Goal: Information Seeking & Learning: Learn about a topic

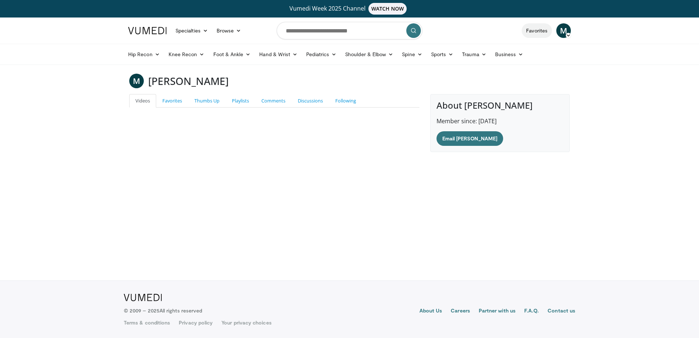
click at [532, 32] on link "Favorites" at bounding box center [537, 30] width 30 height 15
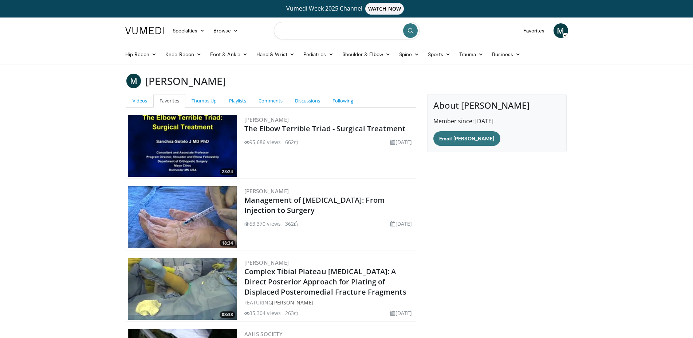
click at [299, 32] on input "Search topics, interventions" at bounding box center [347, 30] width 146 height 17
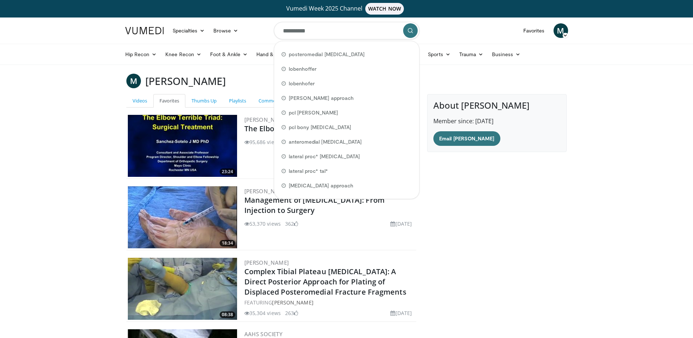
type input "**********"
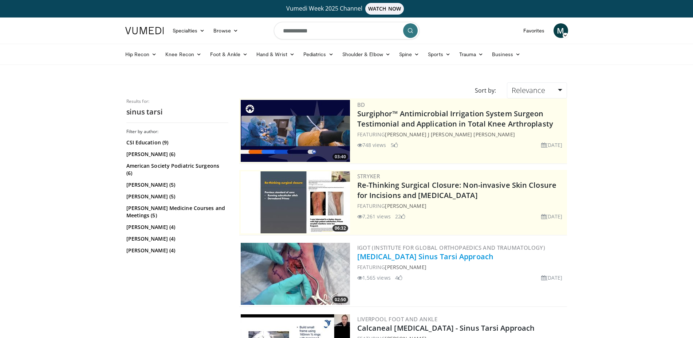
click at [397, 257] on link "Calcaneus Sinus Tarsi Approach" at bounding box center [425, 256] width 137 height 10
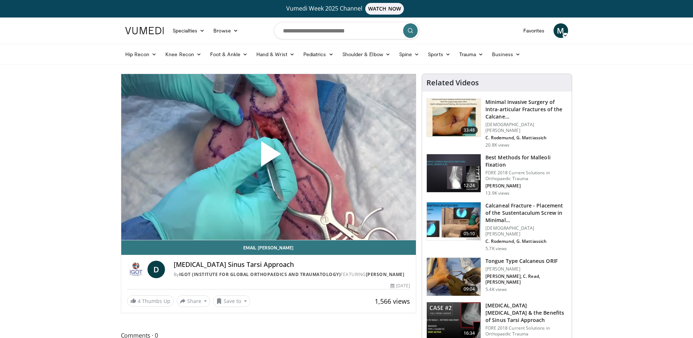
click at [268, 157] on span "Video Player" at bounding box center [268, 157] width 0 height 0
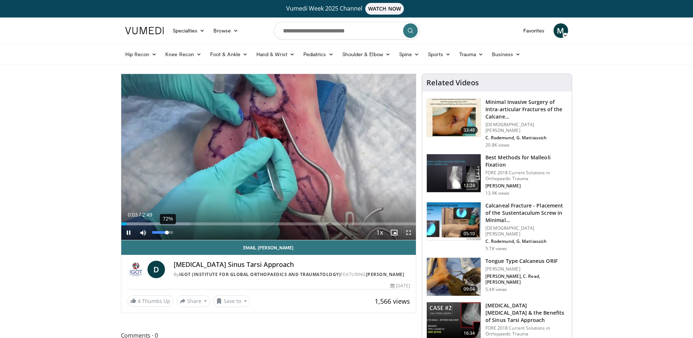
drag, startPoint x: 158, startPoint y: 232, endPoint x: 167, endPoint y: 233, distance: 9.9
click at [167, 233] on div "Volume Level" at bounding box center [159, 232] width 15 height 3
click at [138, 224] on div "Progress Bar" at bounding box center [164, 223] width 86 height 3
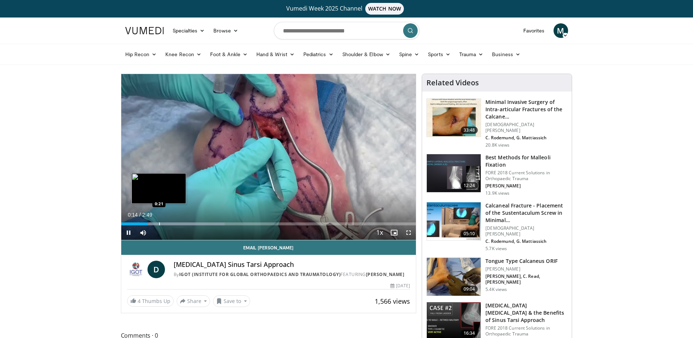
click at [159, 224] on div "Loaded : 35.08% 0:15 0:21" at bounding box center [268, 223] width 295 height 3
click at [182, 224] on div "Progress Bar" at bounding box center [182, 223] width 1 height 3
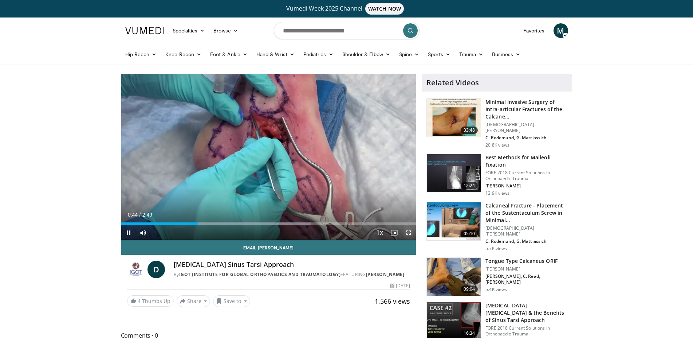
click at [408, 230] on span "Video Player" at bounding box center [408, 232] width 15 height 15
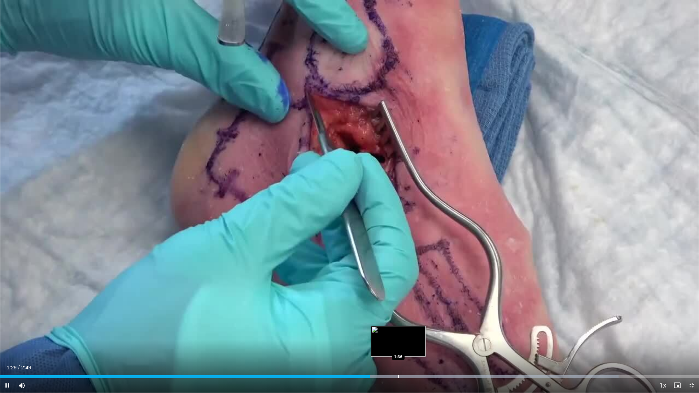
click at [399, 337] on div "Progress Bar" at bounding box center [398, 376] width 1 height 3
click at [426, 337] on div "Progress Bar" at bounding box center [426, 376] width 1 height 3
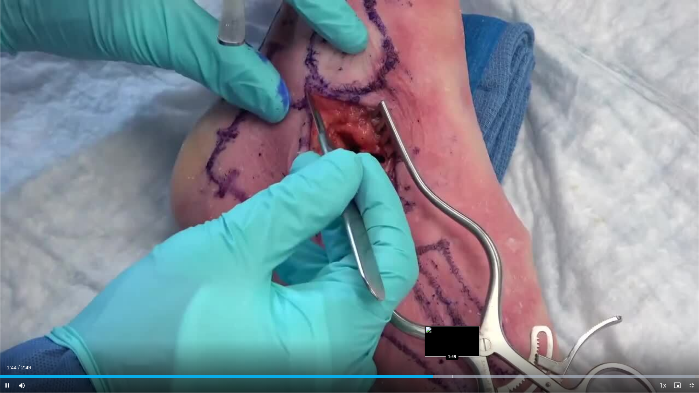
click at [453, 337] on div "Progress Bar" at bounding box center [453, 376] width 1 height 3
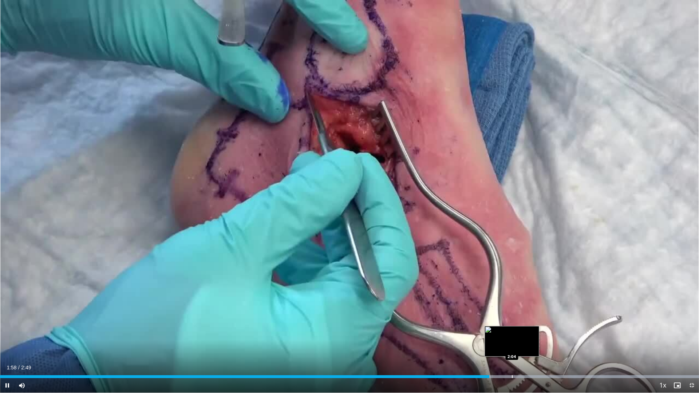
click at [512, 337] on div "Progress Bar" at bounding box center [512, 376] width 1 height 3
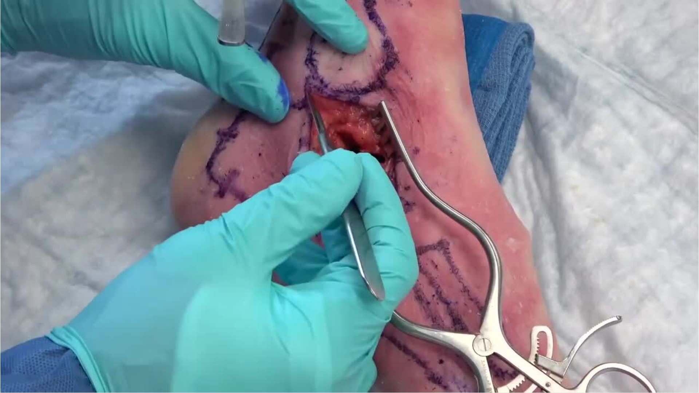
click at [533, 337] on div "10 seconds Tap to unmute" at bounding box center [349, 196] width 699 height 393
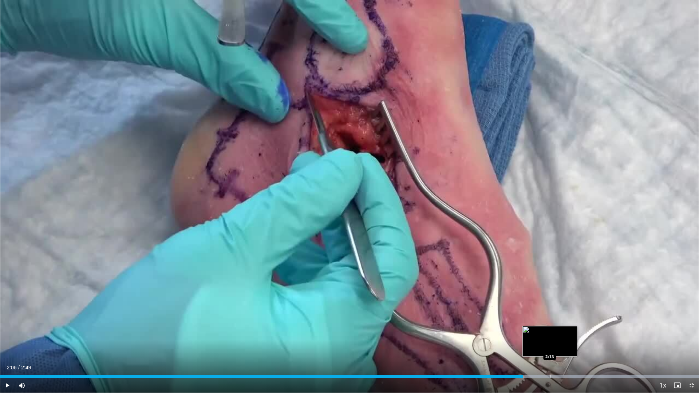
click at [550, 337] on div "Progress Bar" at bounding box center [550, 376] width 1 height 3
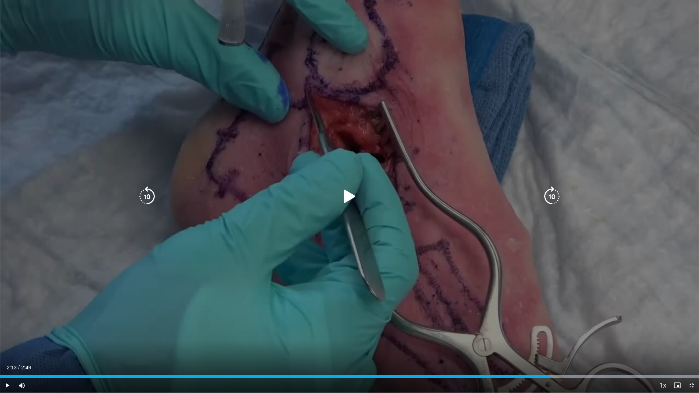
click at [344, 195] on icon "Video Player" at bounding box center [349, 196] width 20 height 20
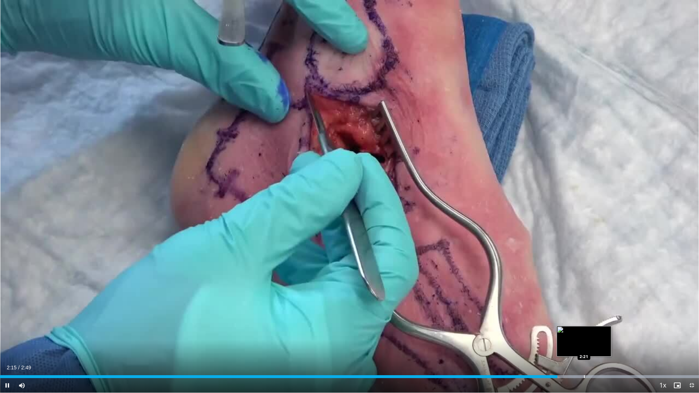
click at [584, 337] on div "Progress Bar" at bounding box center [584, 376] width 1 height 3
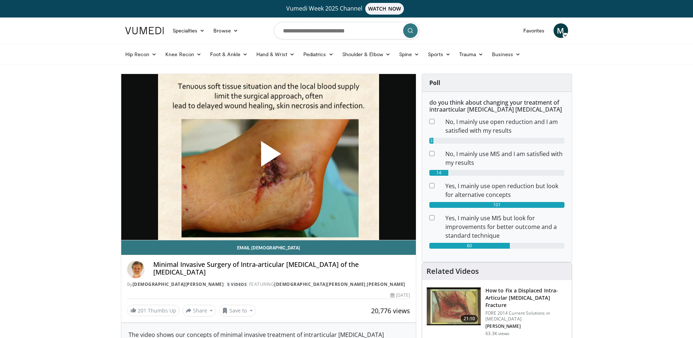
click at [268, 157] on span "Video Player" at bounding box center [268, 157] width 0 height 0
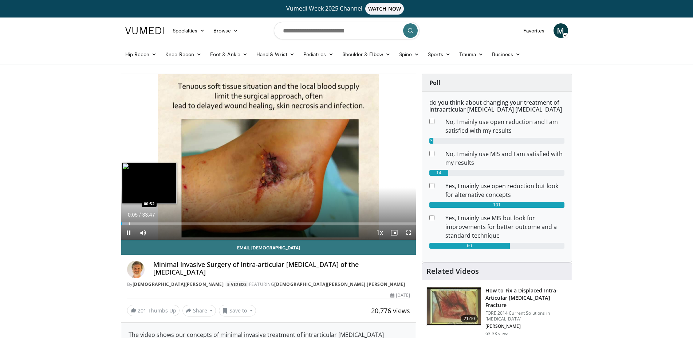
click at [129, 224] on div "Loaded : 2.44% 00:05 00:52" at bounding box center [268, 223] width 295 height 3
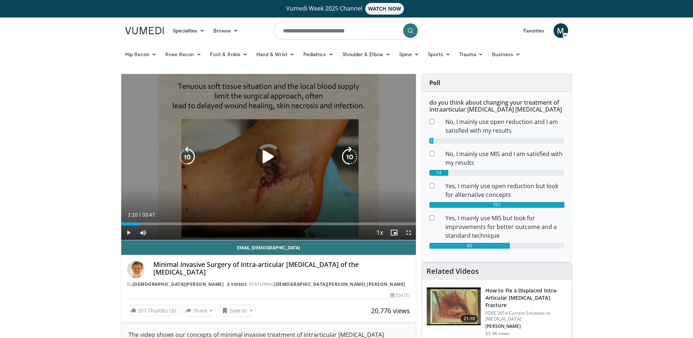
click at [140, 224] on div "Loaded : 3.45% 02:10 02:05" at bounding box center [268, 223] width 295 height 3
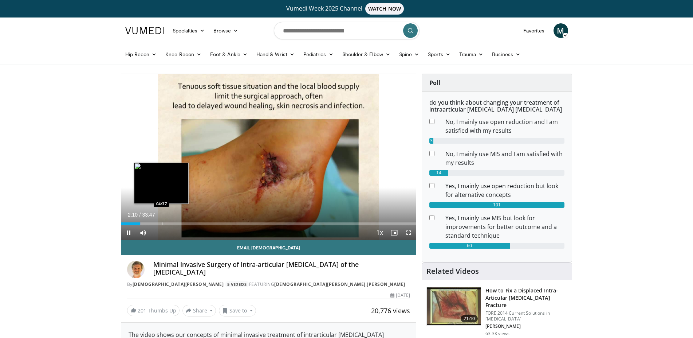
click at [161, 223] on div "Loaded : 6.90% 02:10 04:37" at bounding box center [268, 223] width 295 height 3
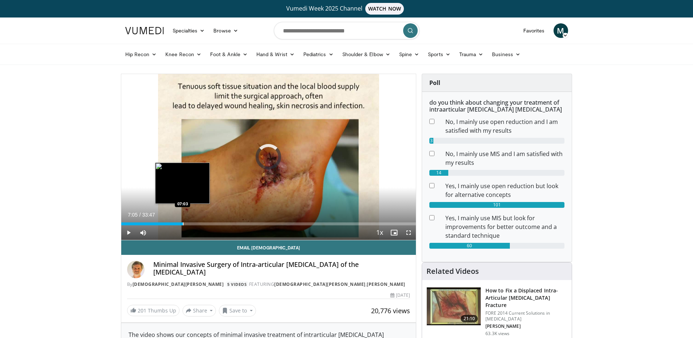
click at [183, 224] on div "Progress Bar" at bounding box center [183, 223] width 1 height 3
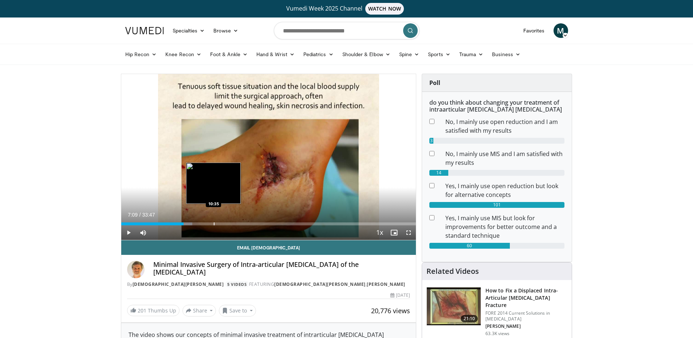
click at [213, 224] on div "Loaded : 24.16% 07:09 10:35" at bounding box center [268, 223] width 295 height 3
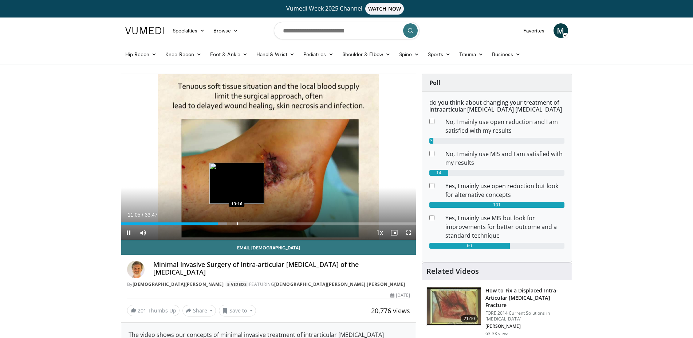
click at [237, 224] on div "Loaded : 36.00% 11:05 13:16" at bounding box center [268, 223] width 295 height 3
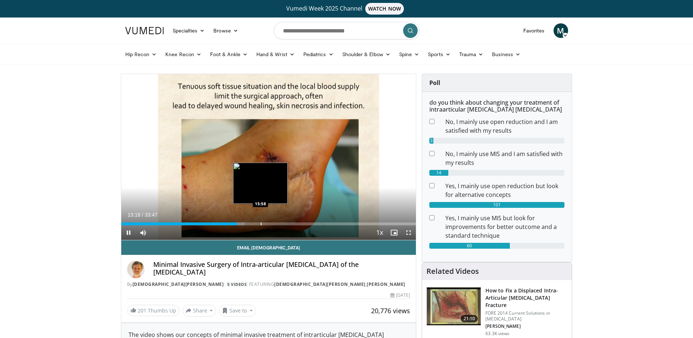
click at [260, 222] on div "Loaded : 41.91% 13:18 15:58" at bounding box center [268, 223] width 295 height 3
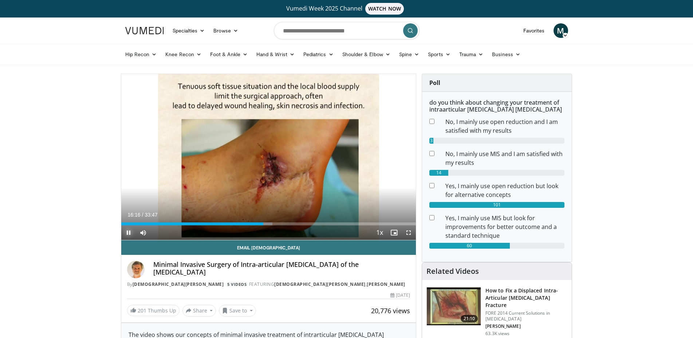
click at [129, 232] on span "Video Player" at bounding box center [128, 232] width 15 height 15
